Goal: Communication & Community: Ask a question

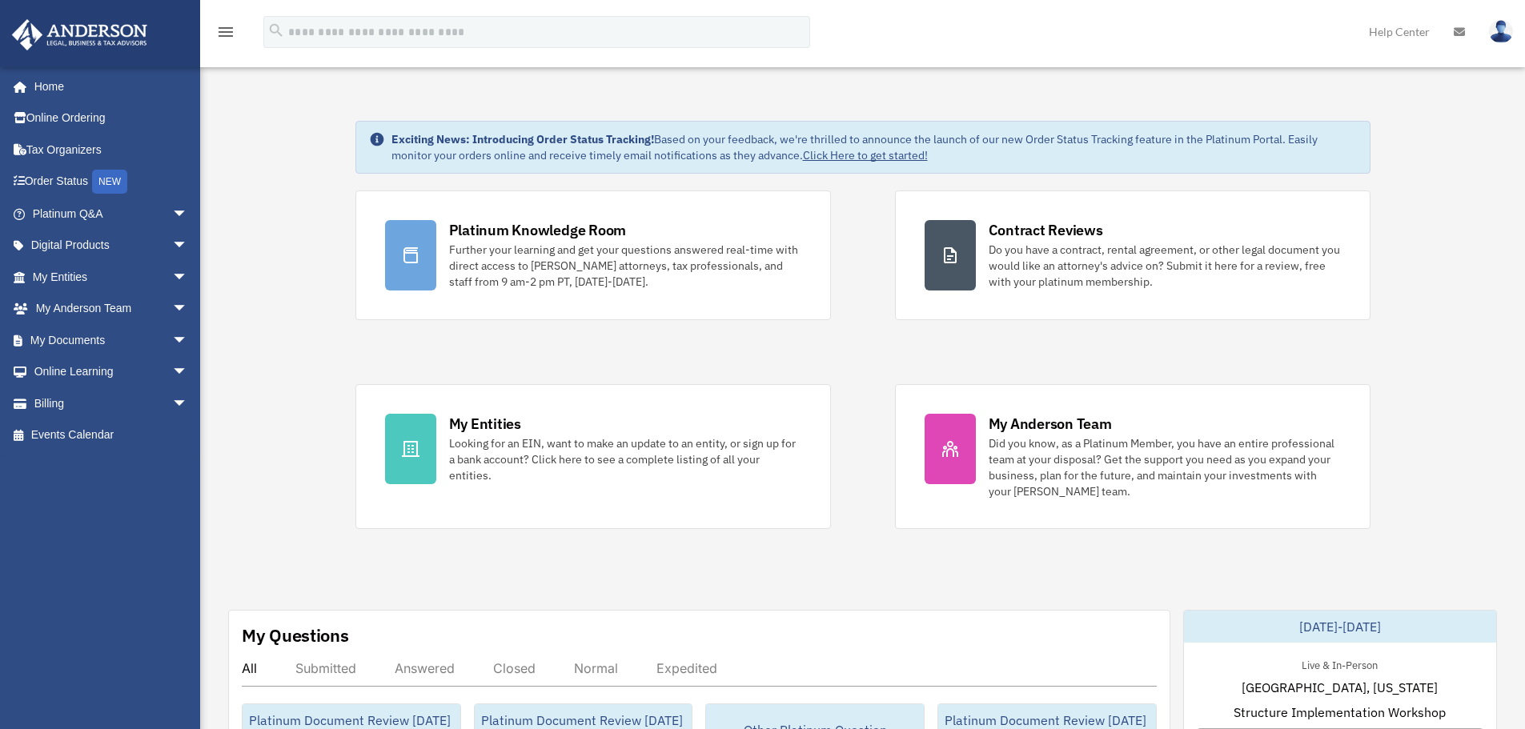
drag, startPoint x: 1462, startPoint y: 523, endPoint x: 271, endPoint y: 39, distance: 1285.7
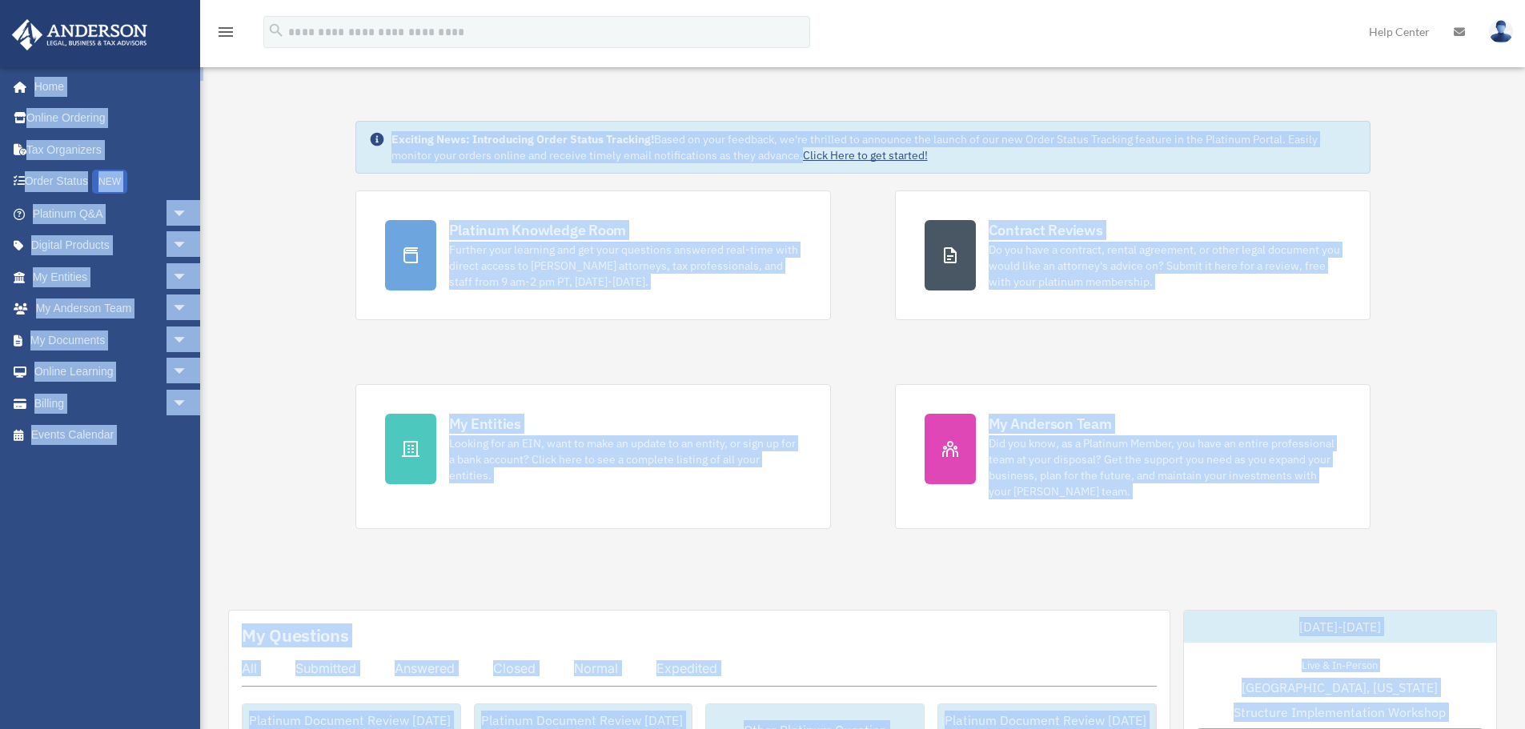
drag, startPoint x: 1351, startPoint y: 719, endPoint x: 0, endPoint y: -9, distance: 1534.5
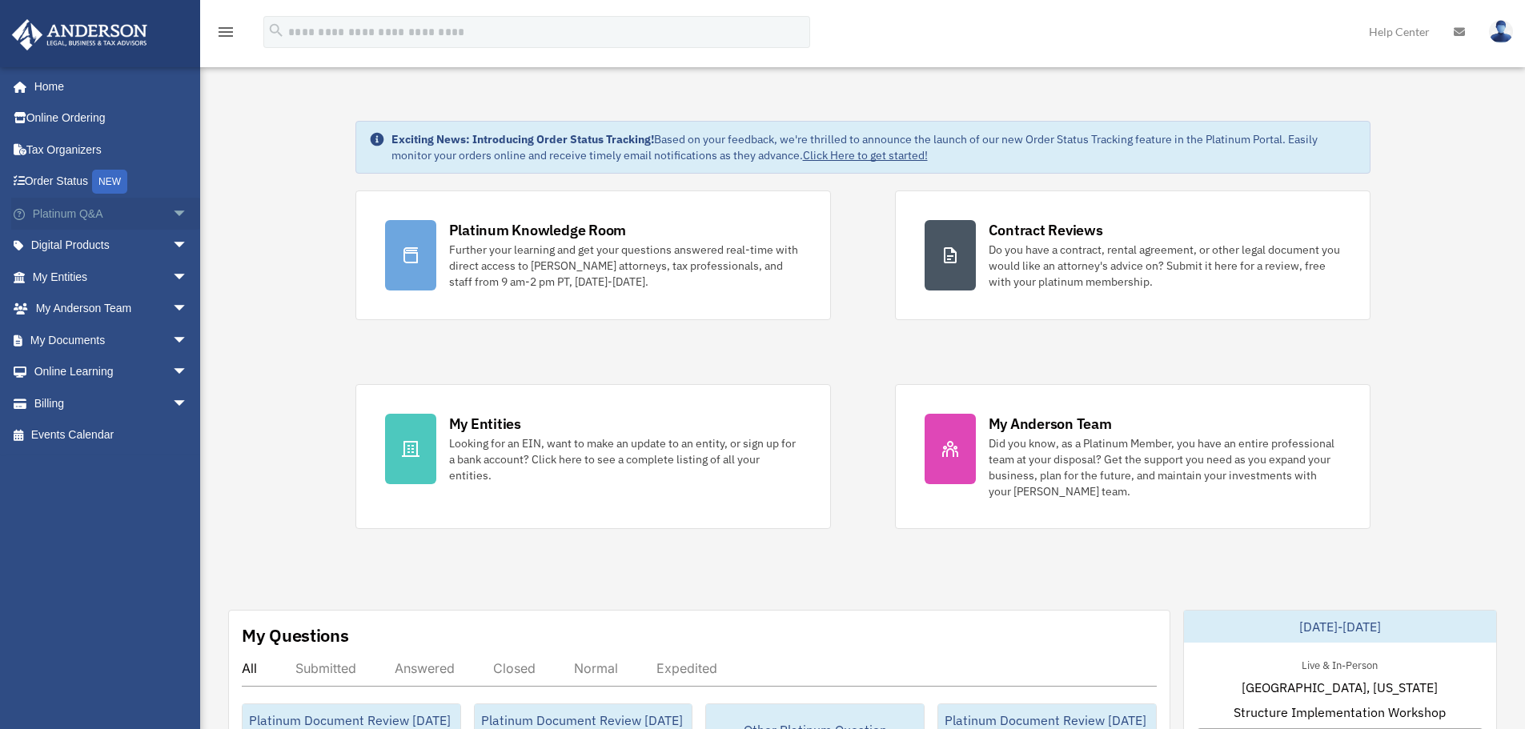
click at [172, 212] on span "arrow_drop_down" at bounding box center [188, 214] width 32 height 33
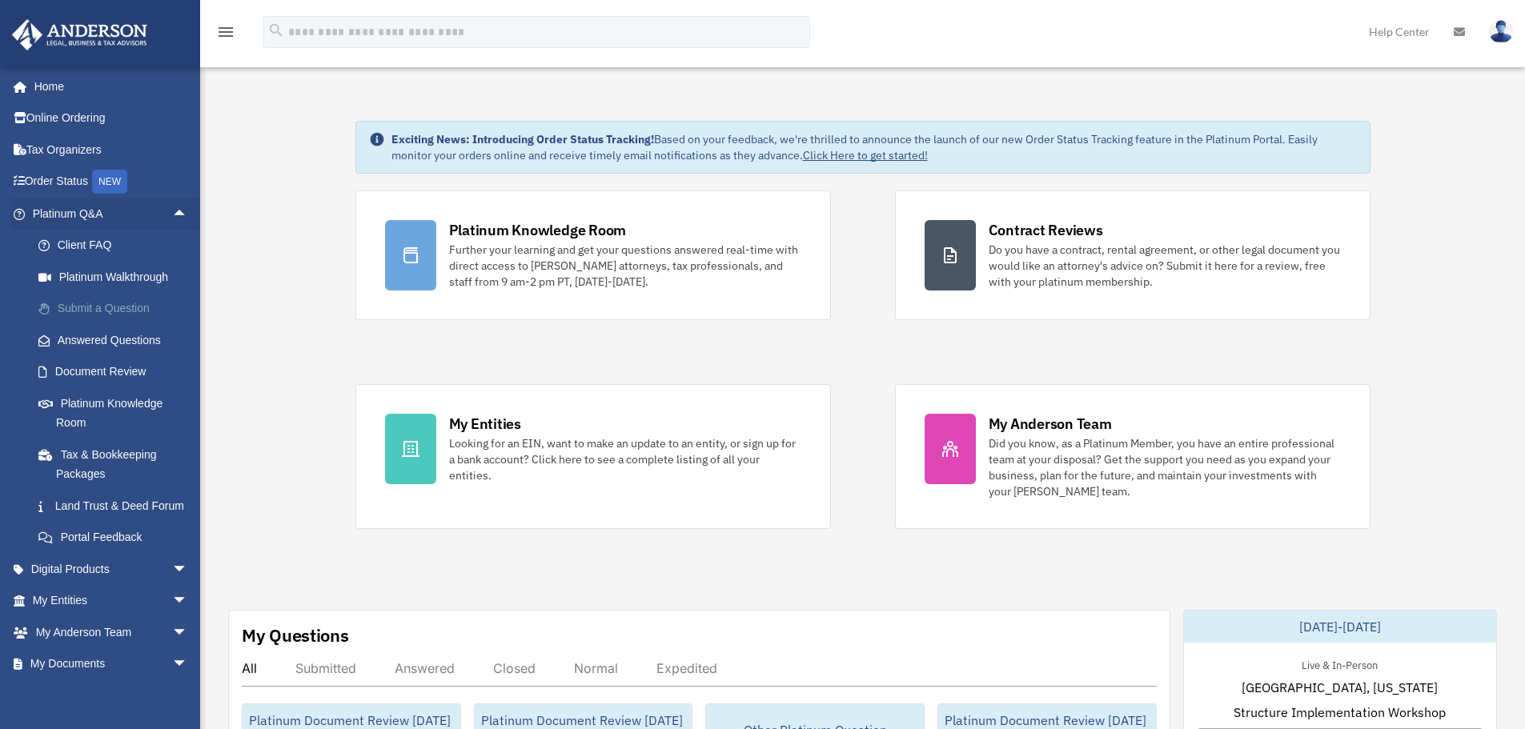
click at [122, 308] on link "Submit a Question" at bounding box center [117, 309] width 190 height 32
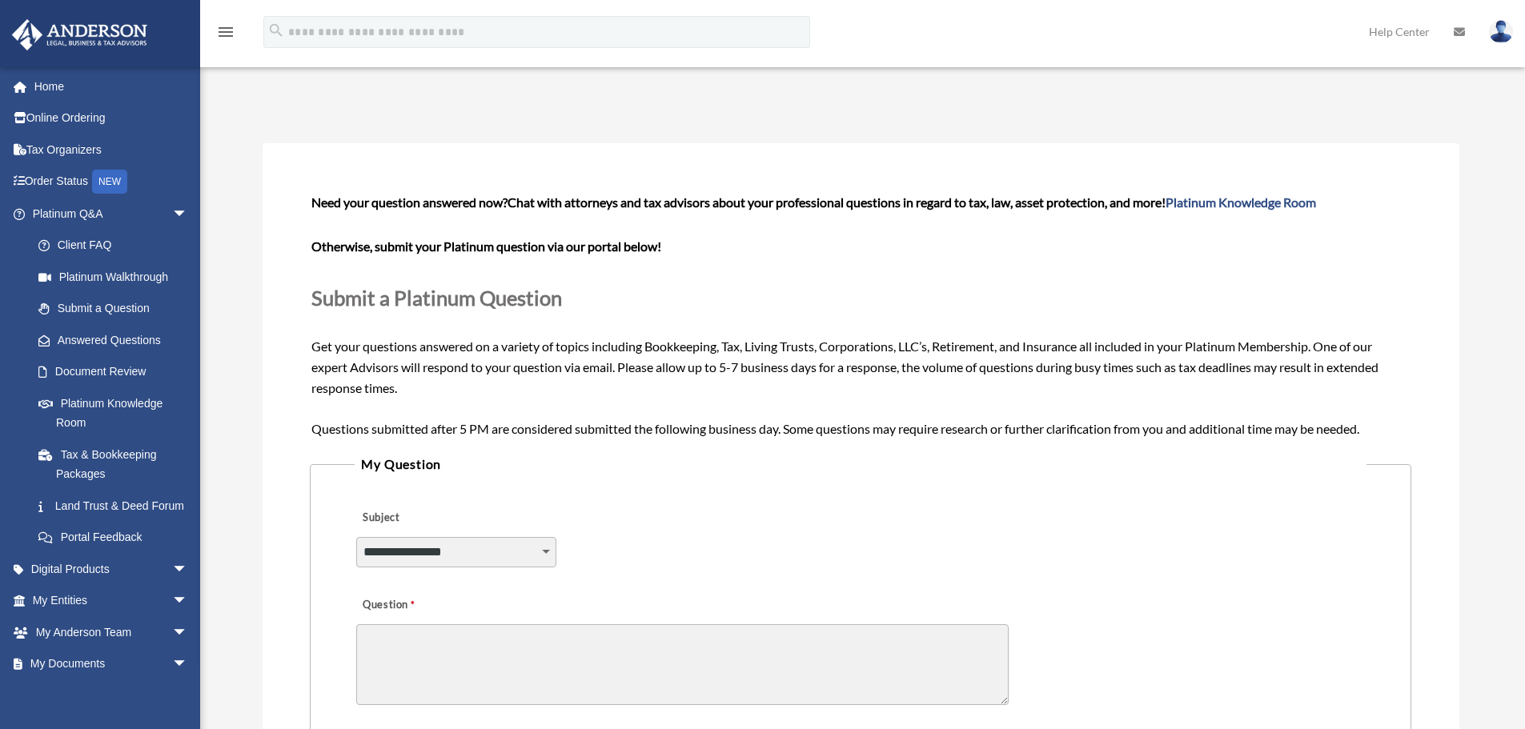
click at [449, 555] on select "**********" at bounding box center [456, 552] width 200 height 30
click at [894, 499] on div "**********" at bounding box center [860, 541] width 1011 height 87
click at [70, 86] on link "Home" at bounding box center [111, 86] width 201 height 32
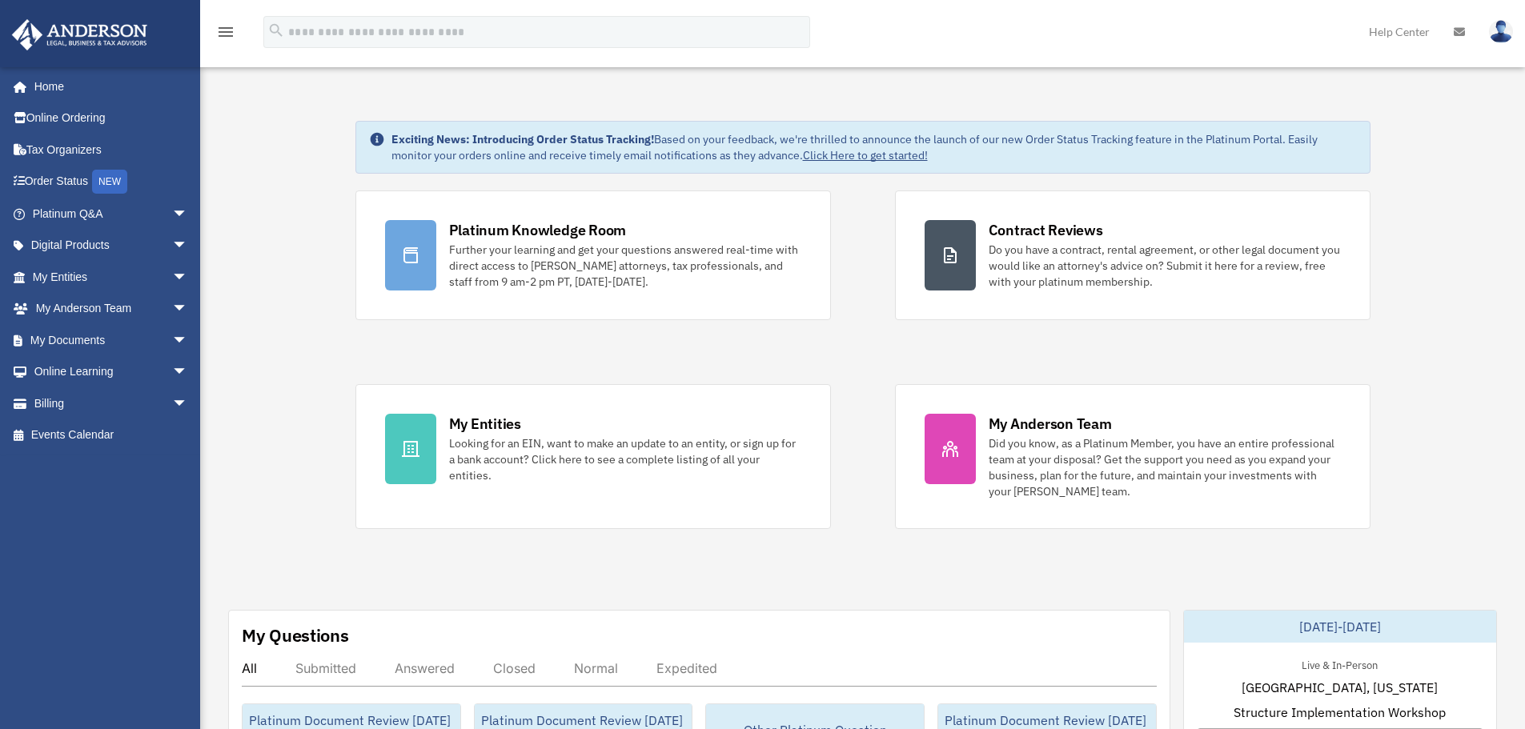
drag, startPoint x: 275, startPoint y: 91, endPoint x: 1486, endPoint y: 575, distance: 1305.0
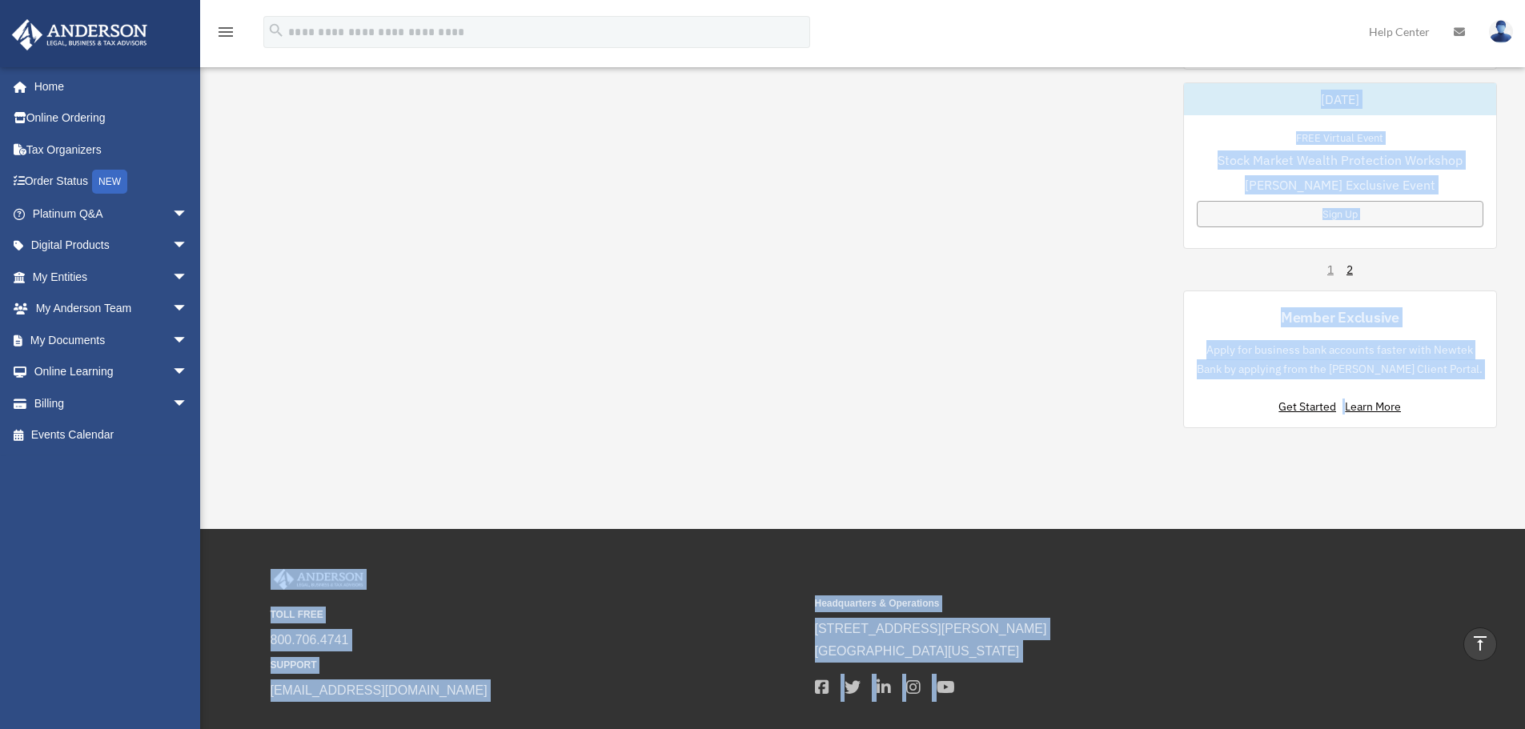
scroll to position [845, 0]
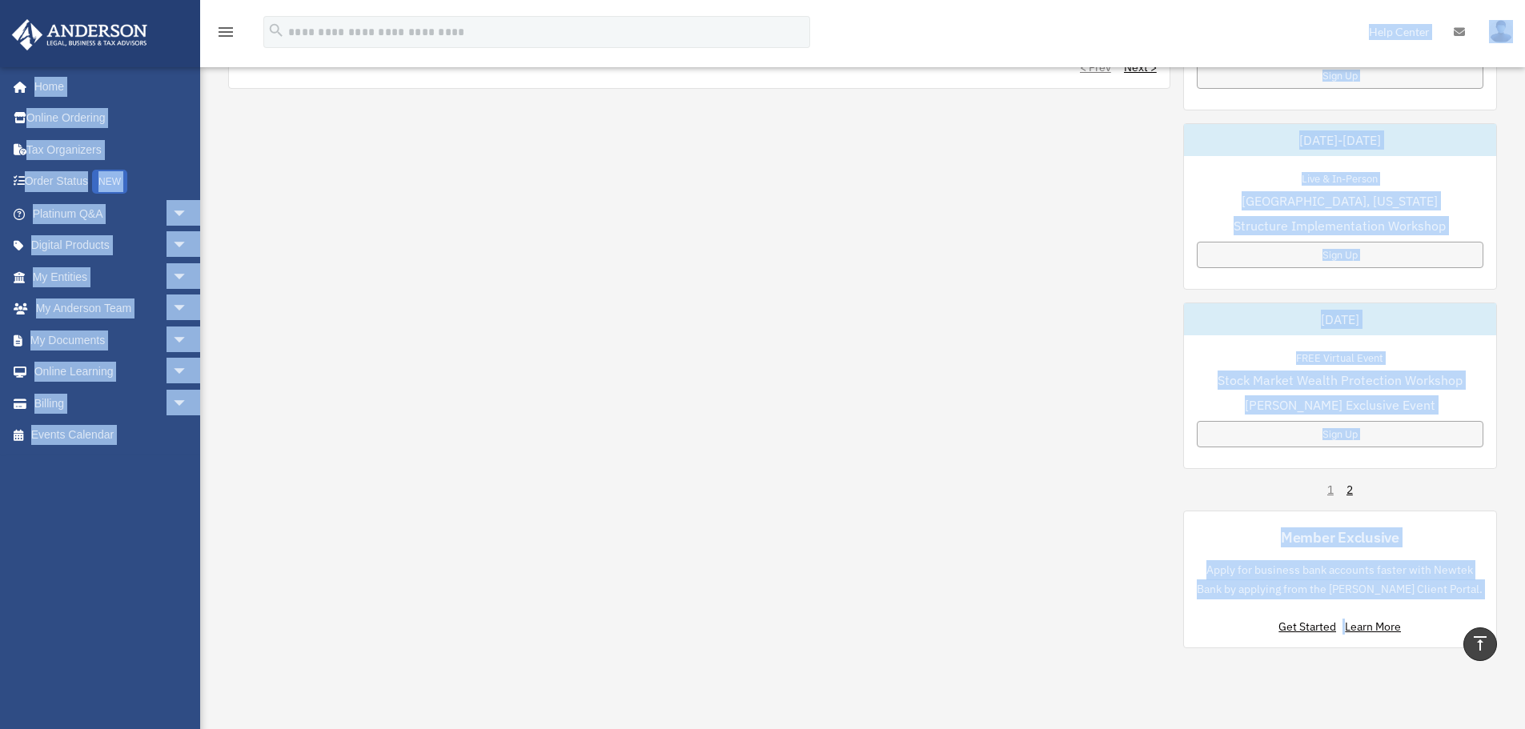
drag, startPoint x: 1276, startPoint y: 692, endPoint x: 276, endPoint y: -31, distance: 1234.1
click at [276, 0] on html "X Get a chance to win 6 months of Platinum for free just by filling out this su…" at bounding box center [762, 102] width 1525 height 1895
